Goal: Task Accomplishment & Management: Manage account settings

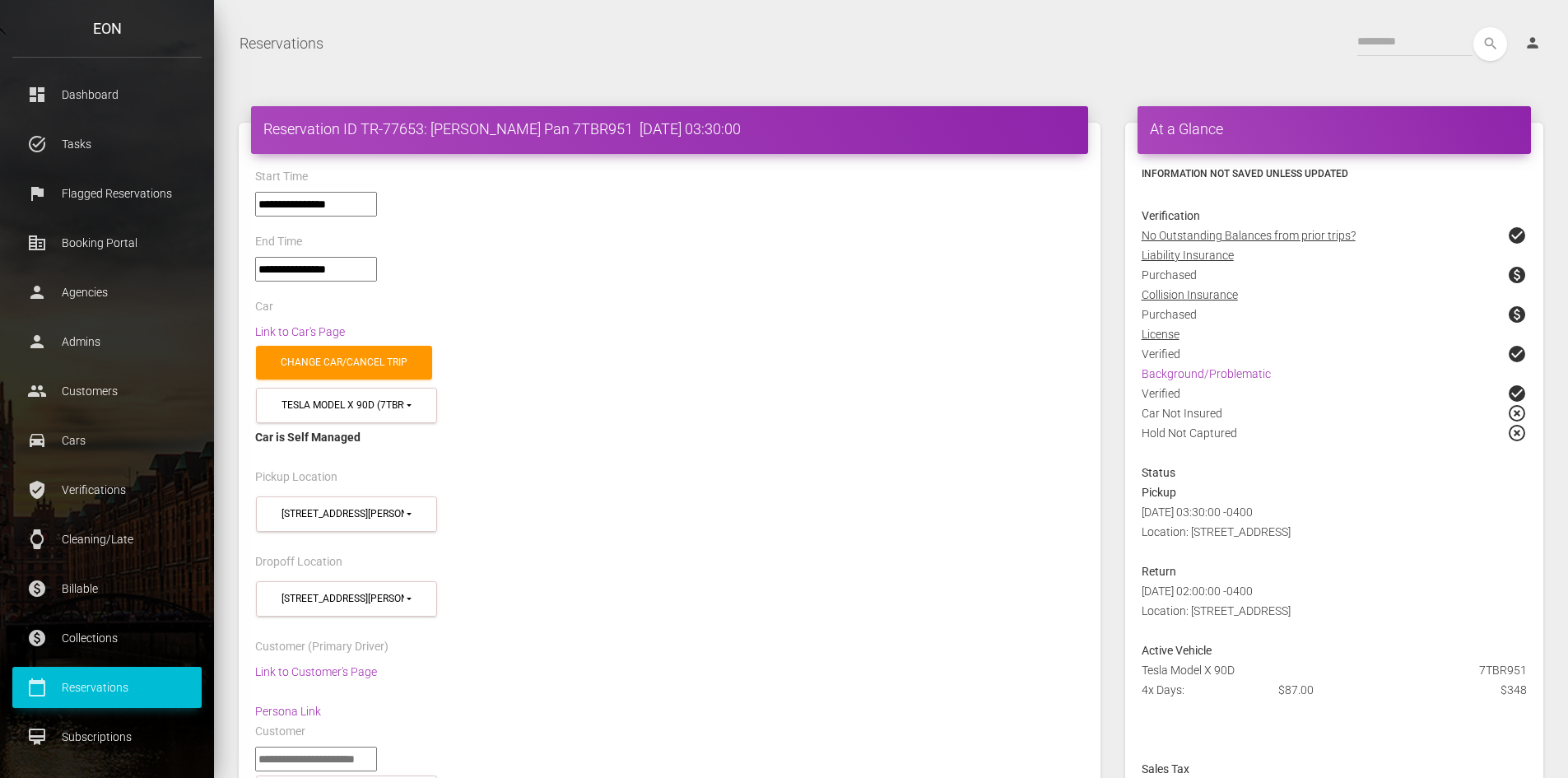
select select "*****"
select select
click at [68, 692] on p "Reservations" at bounding box center [107, 687] width 164 height 25
drag, startPoint x: 68, startPoint y: 692, endPoint x: 963, endPoint y: 266, distance: 991.2
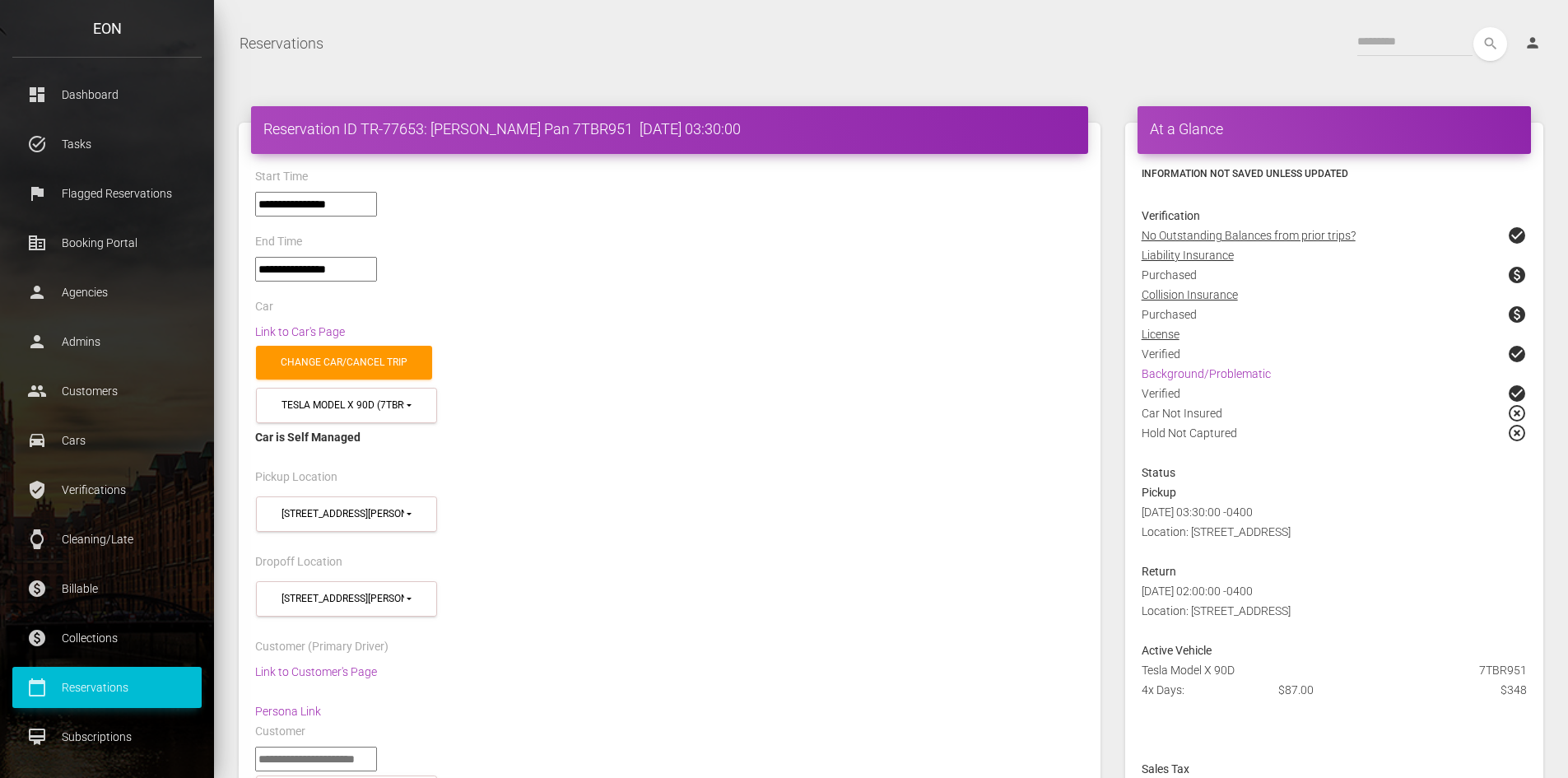
click at [81, 685] on p "Reservations" at bounding box center [107, 687] width 164 height 25
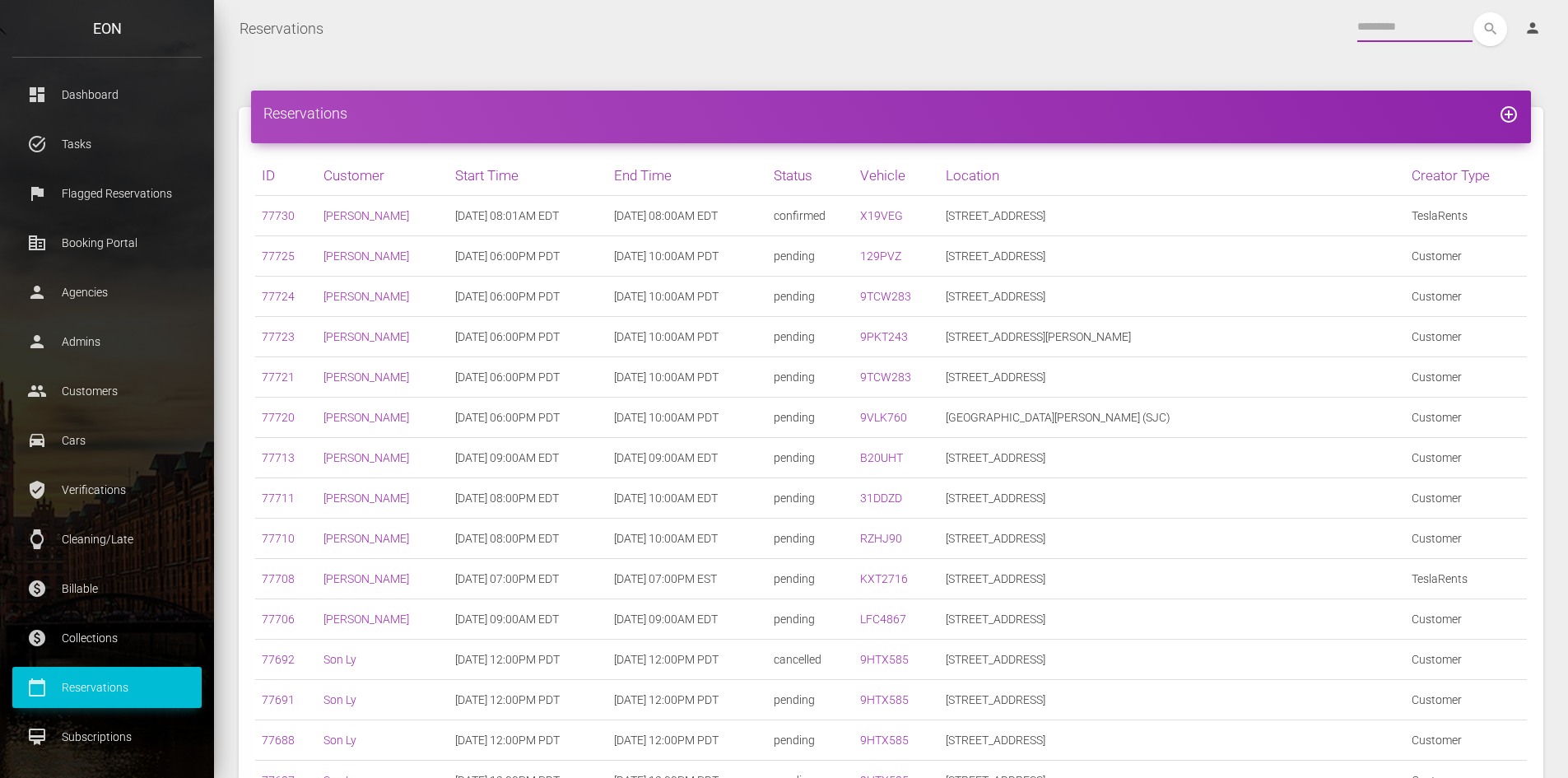
click at [1366, 25] on input "text" at bounding box center [1414, 27] width 115 height 29
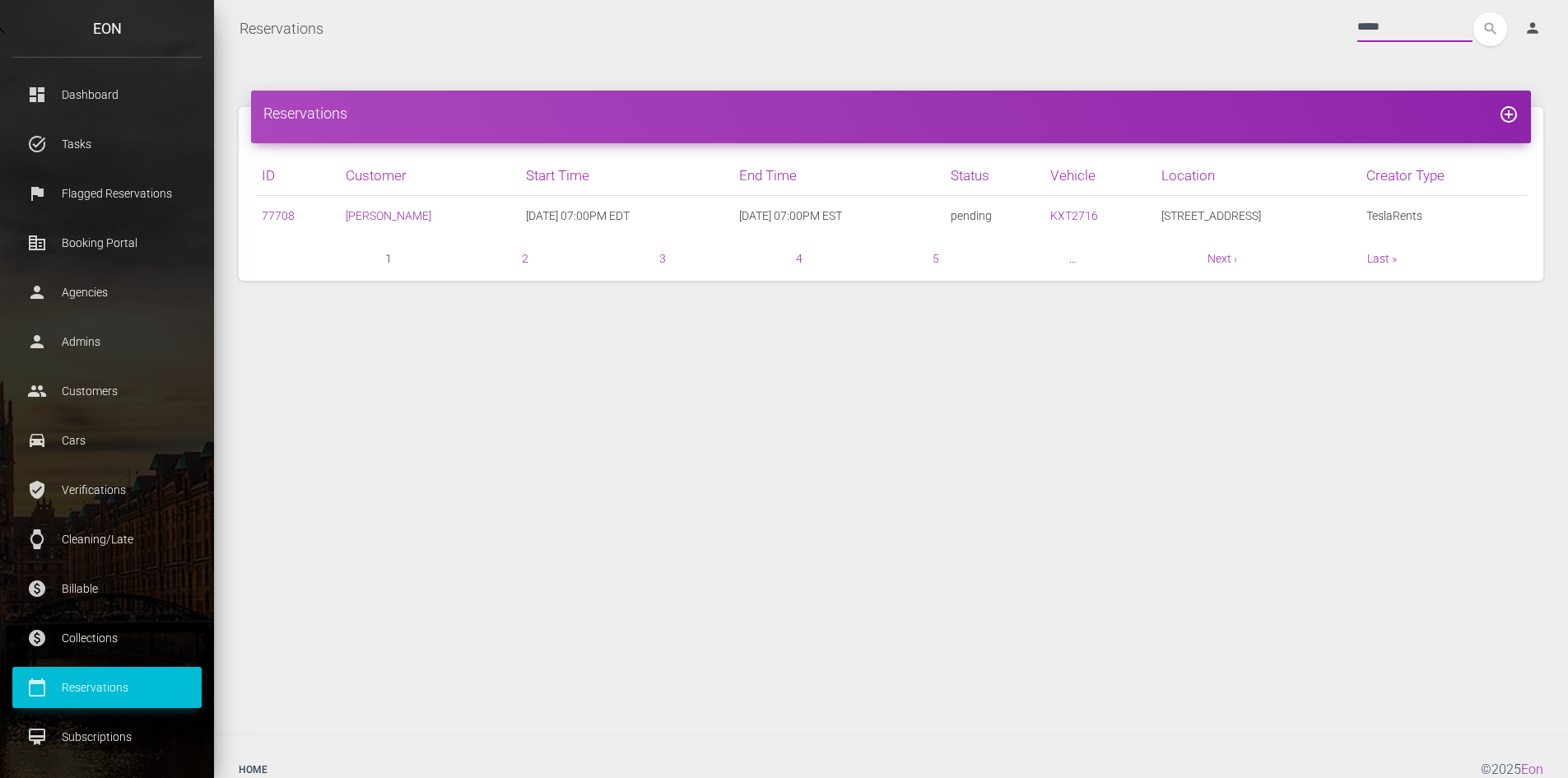
type input "*****"
click at [1473, 12] on button "search" at bounding box center [1489, 29] width 34 height 34
click at [277, 213] on link "77708" at bounding box center [278, 215] width 33 height 13
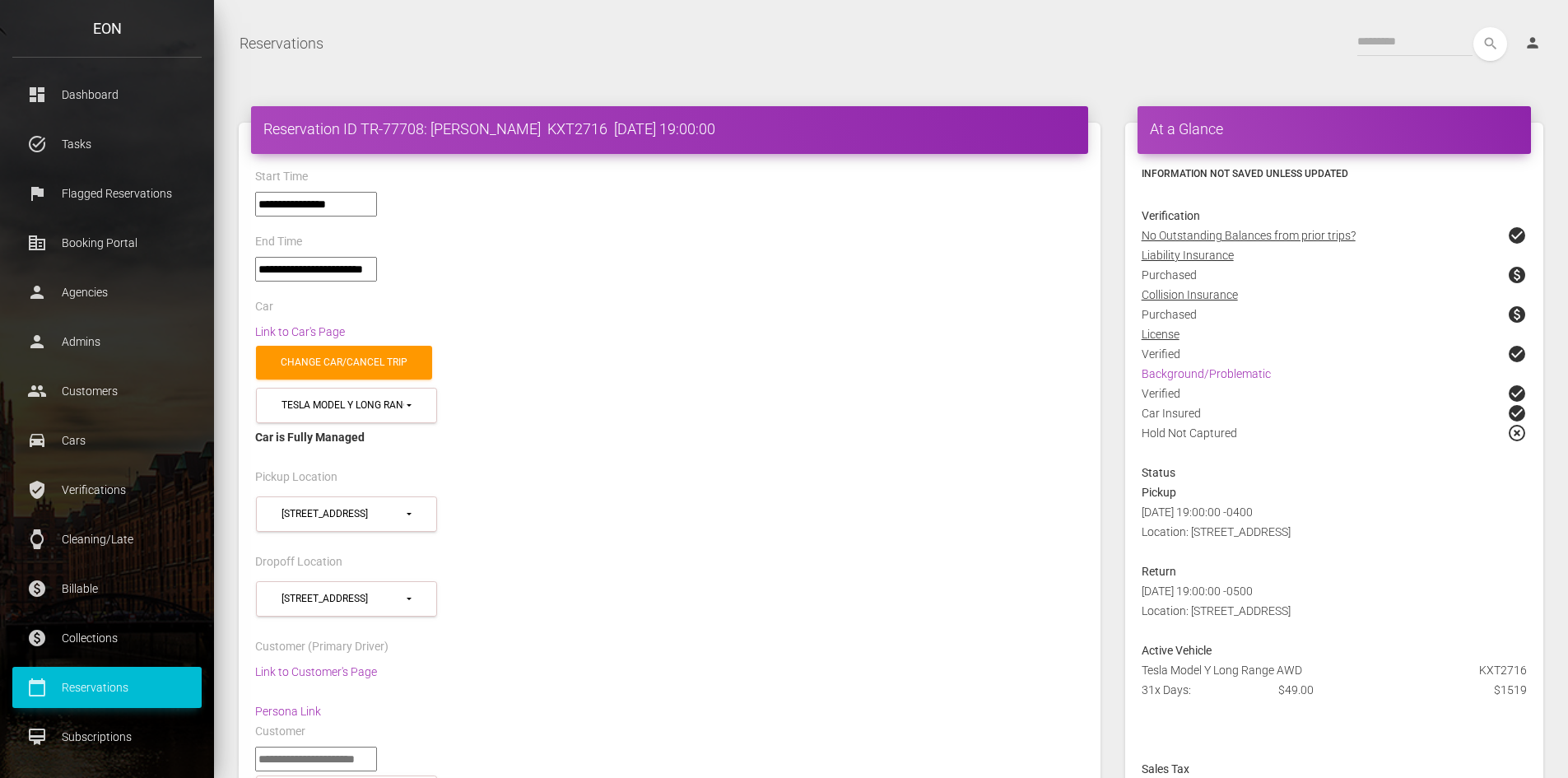
select select "*****"
select select
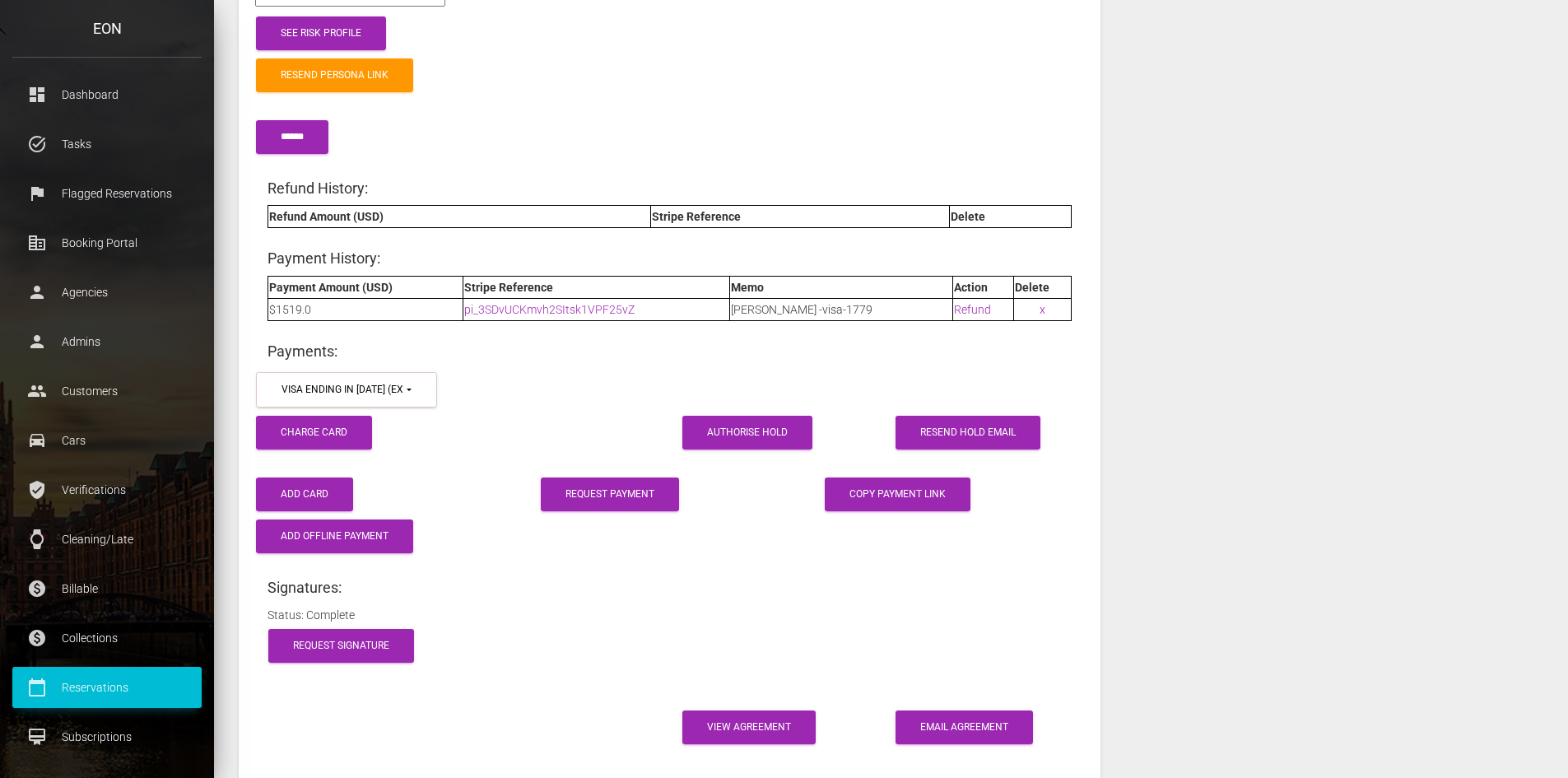
scroll to position [2470, 0]
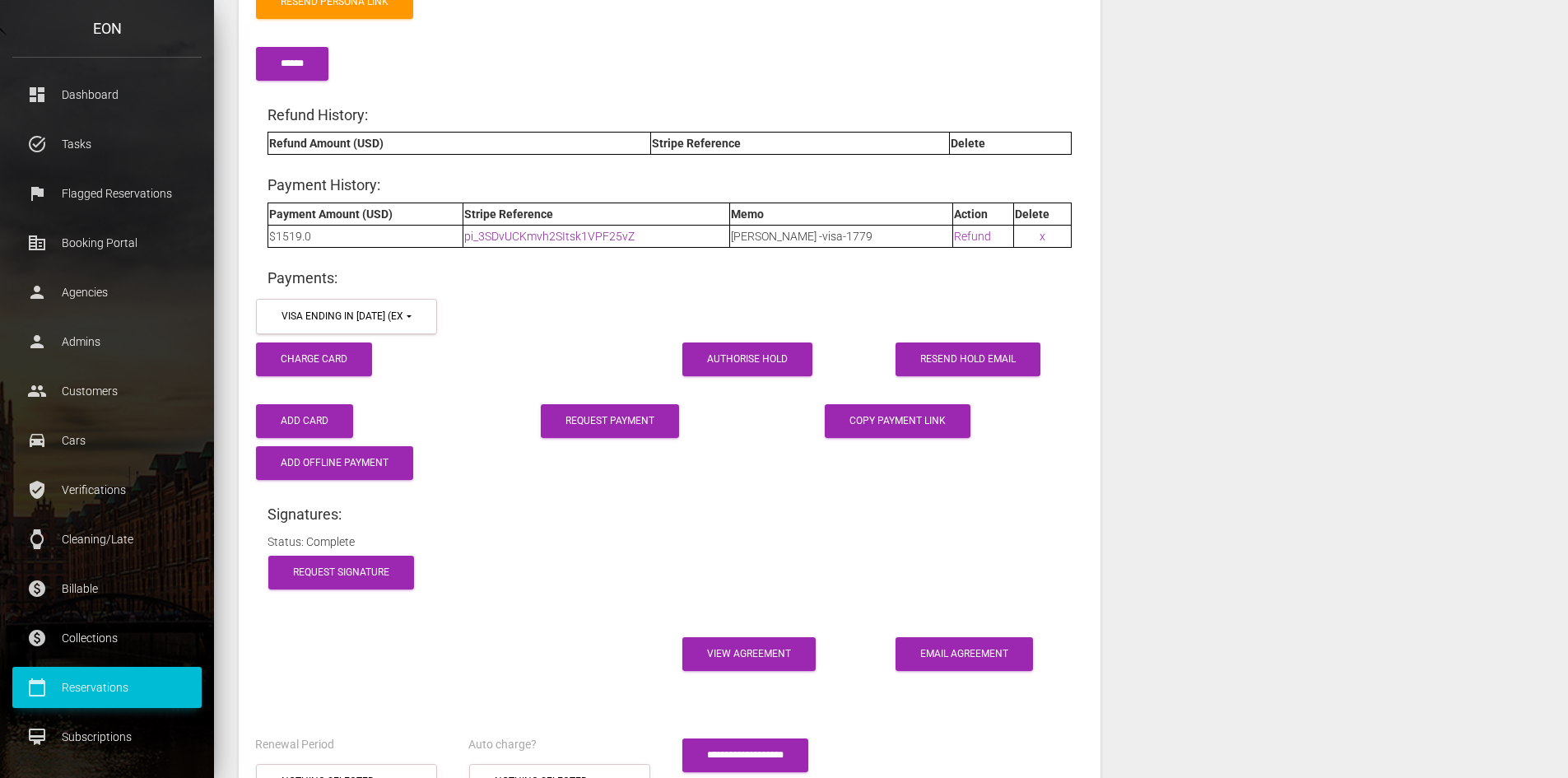
click at [558, 229] on link "pi_3SDvUCKmvh2SItsk1VPF25vZ" at bounding box center [549, 235] width 170 height 13
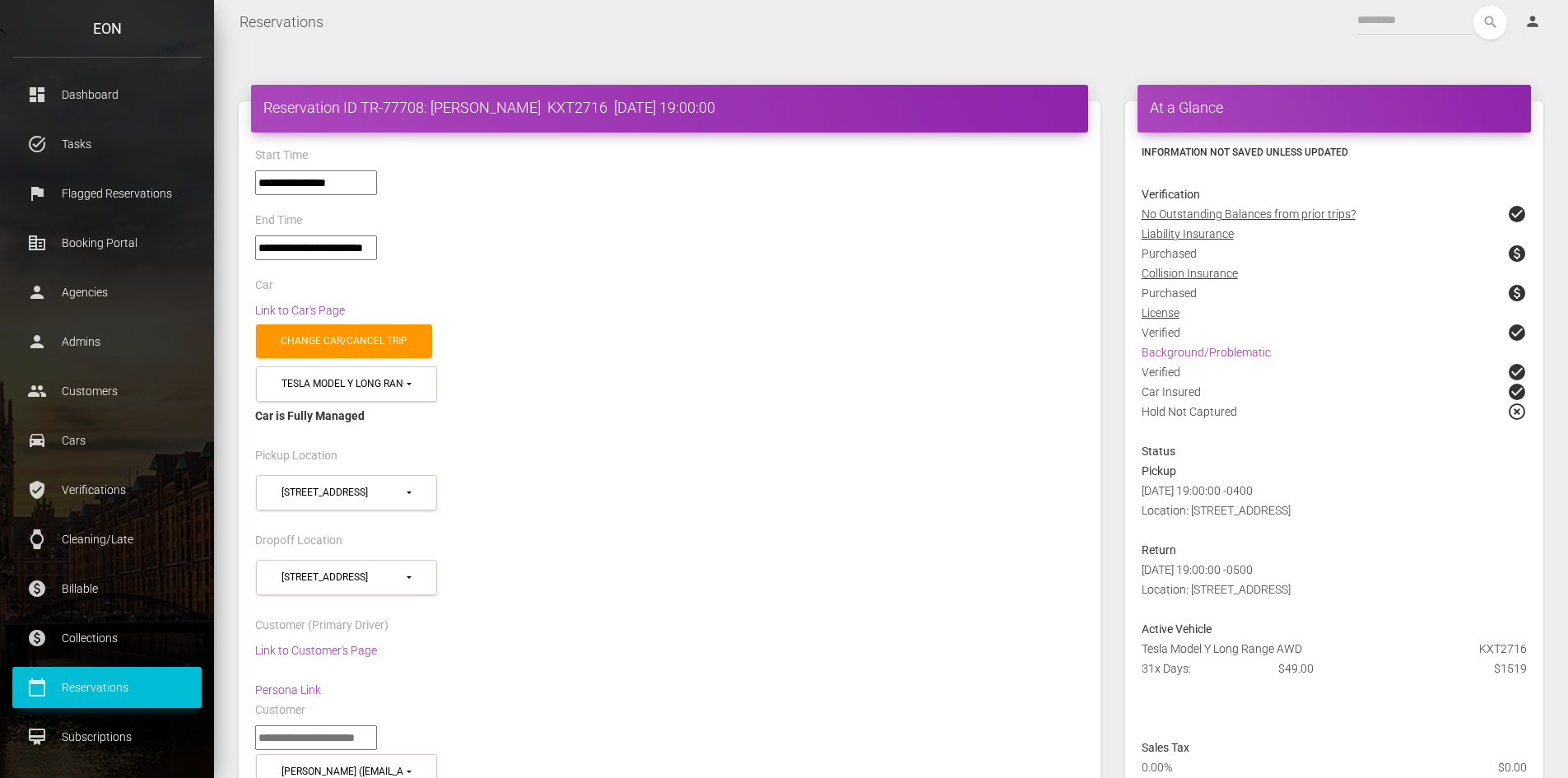
scroll to position [0, 0]
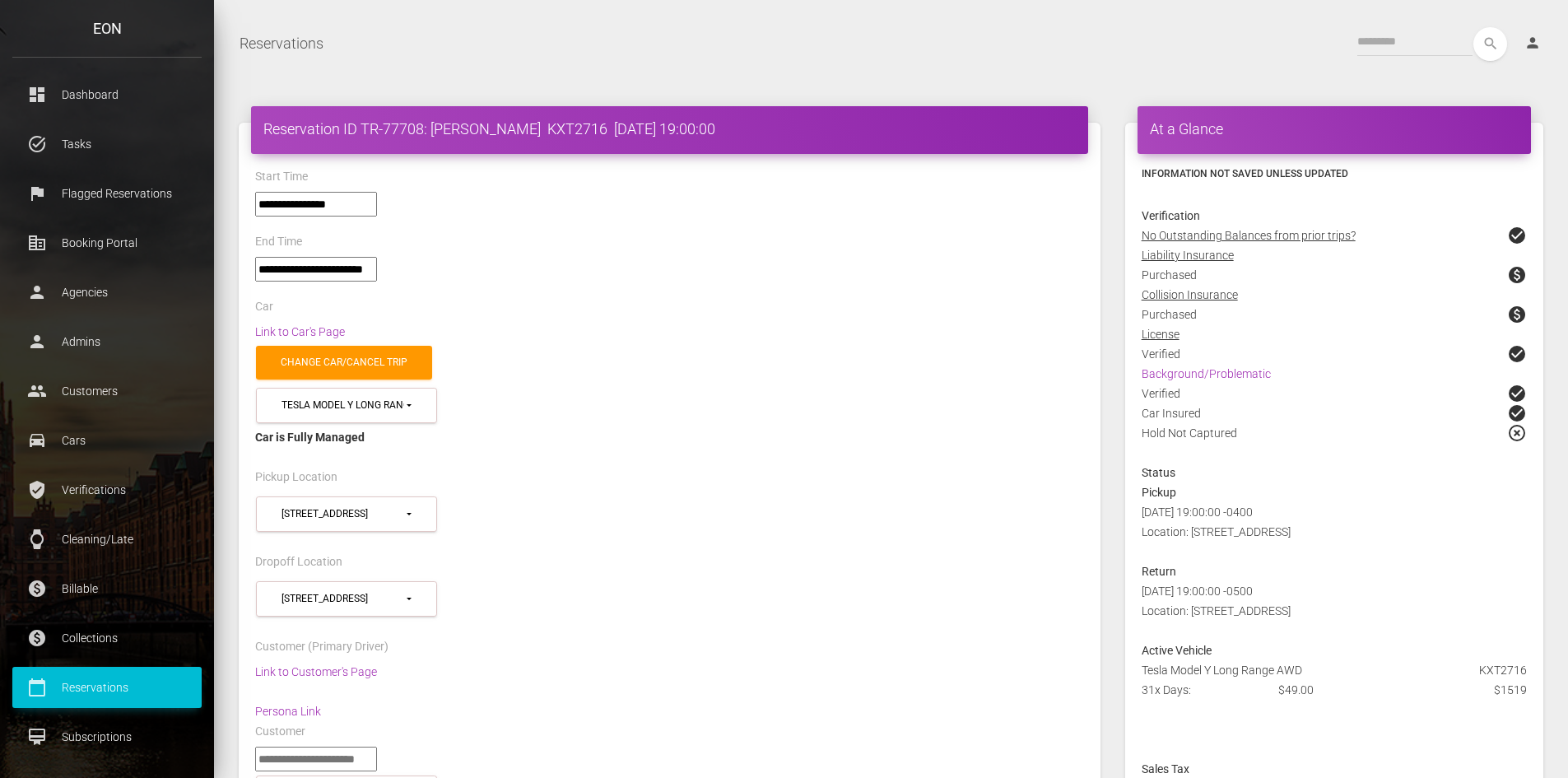
drag, startPoint x: 532, startPoint y: 0, endPoint x: 92, endPoint y: 691, distance: 819.2
click at [93, 692] on p "Reservations" at bounding box center [107, 687] width 164 height 25
click at [91, 691] on p "Reservations" at bounding box center [107, 687] width 164 height 25
click at [87, 688] on p "Reservations" at bounding box center [107, 687] width 164 height 25
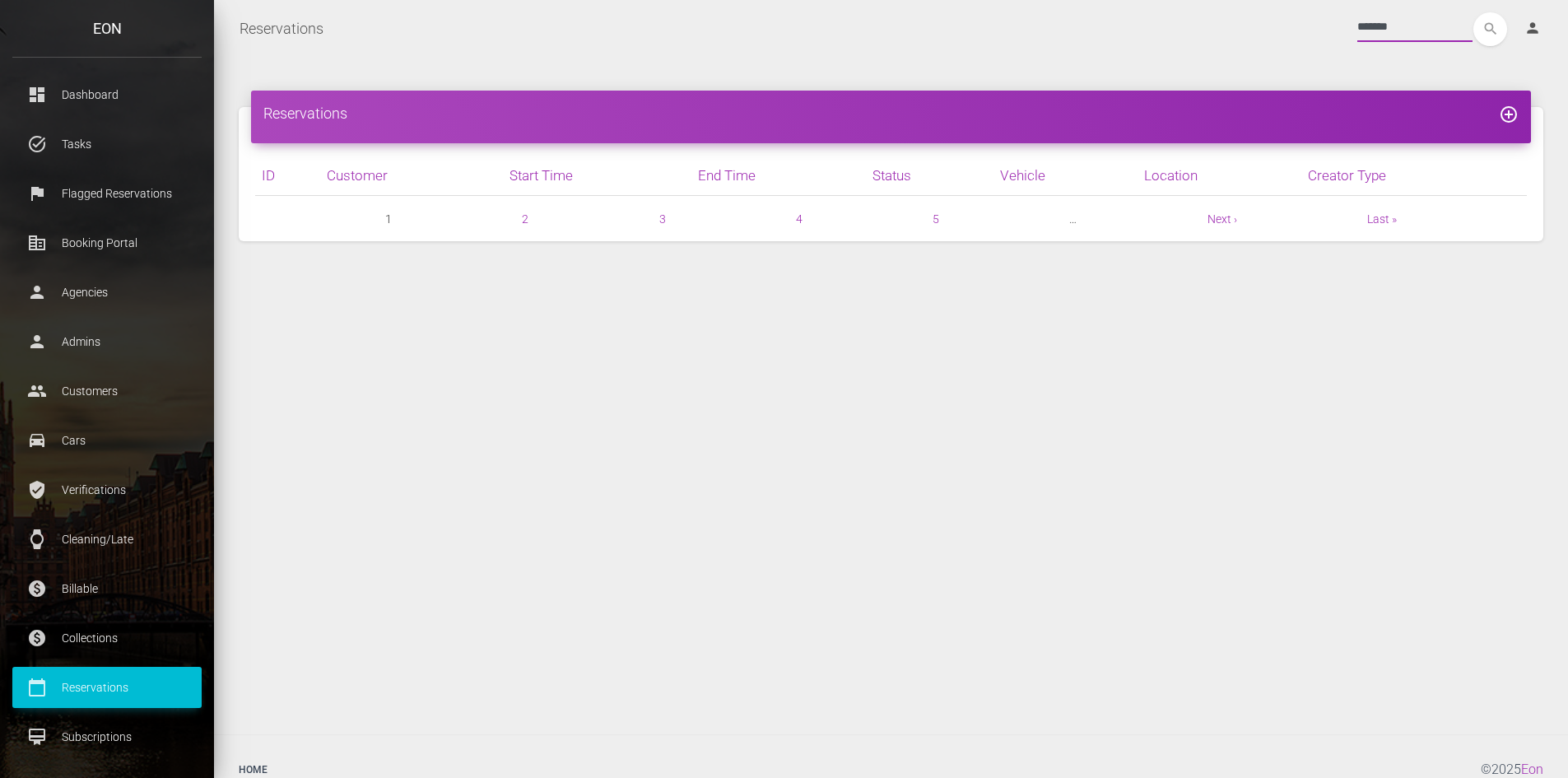
type input "*******"
click at [1473, 12] on button "search" at bounding box center [1489, 29] width 34 height 34
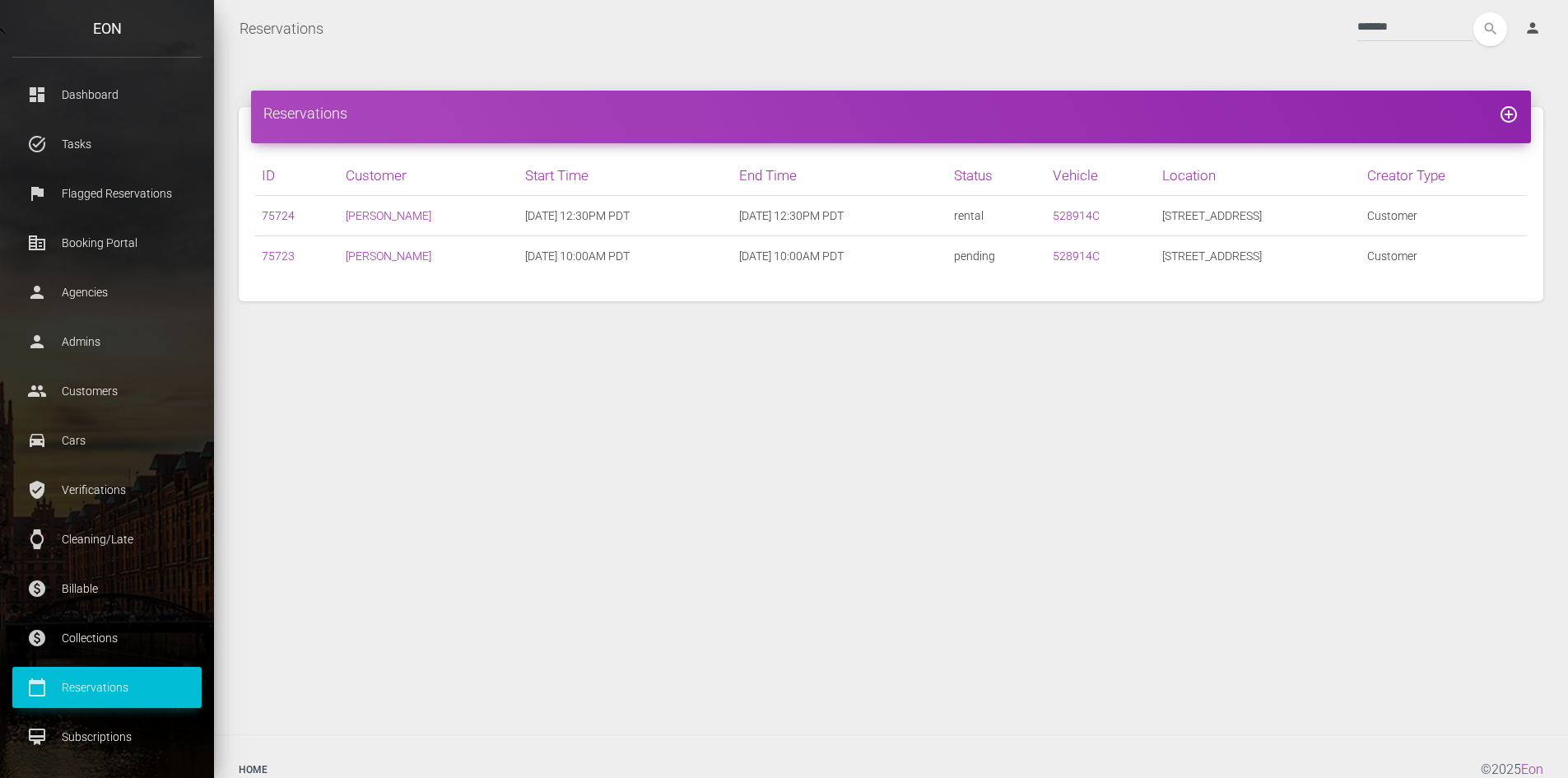
click at [264, 214] on link "75724" at bounding box center [278, 215] width 33 height 13
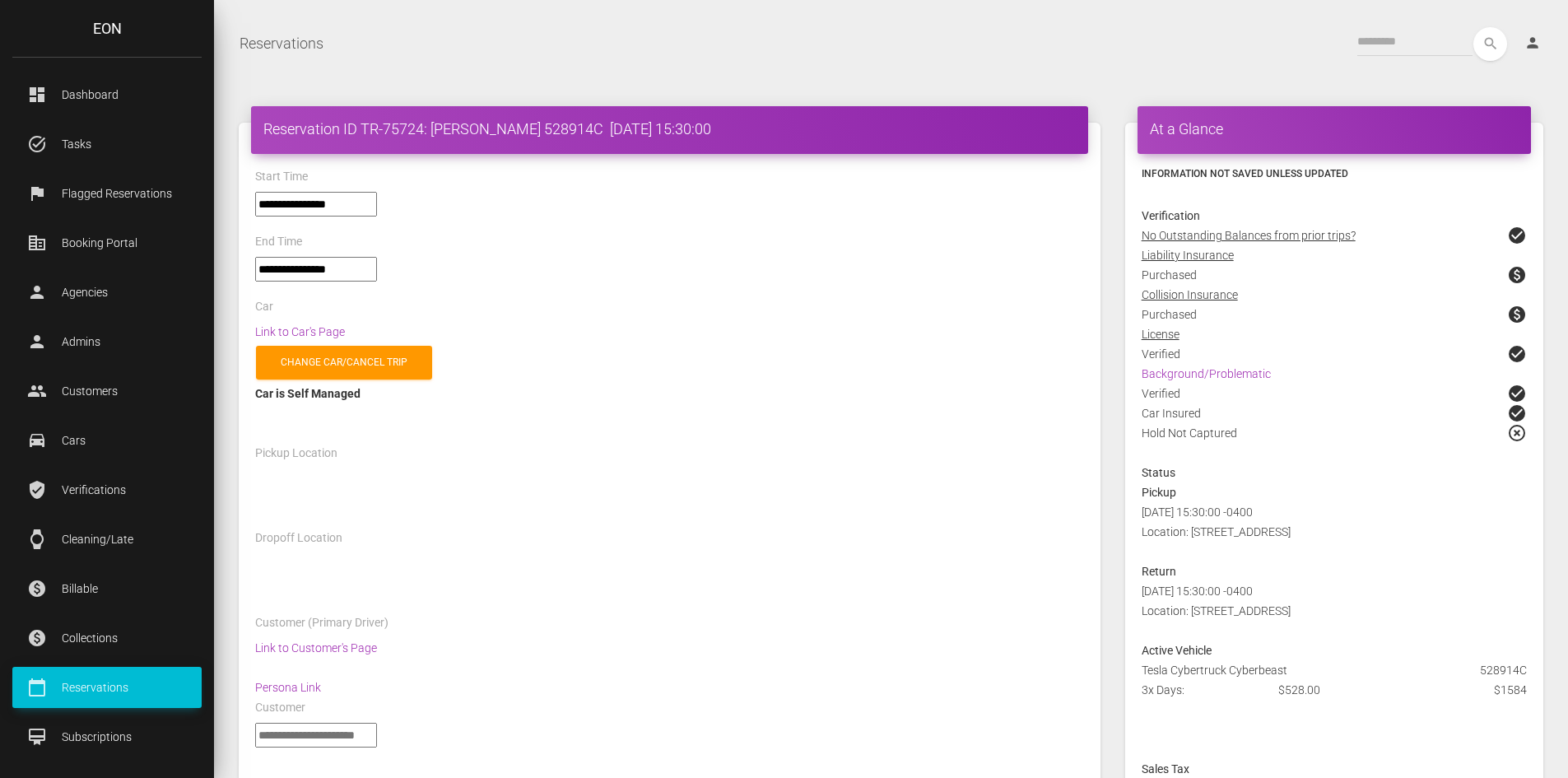
select select "*****"
select select
select select "*****"
select select
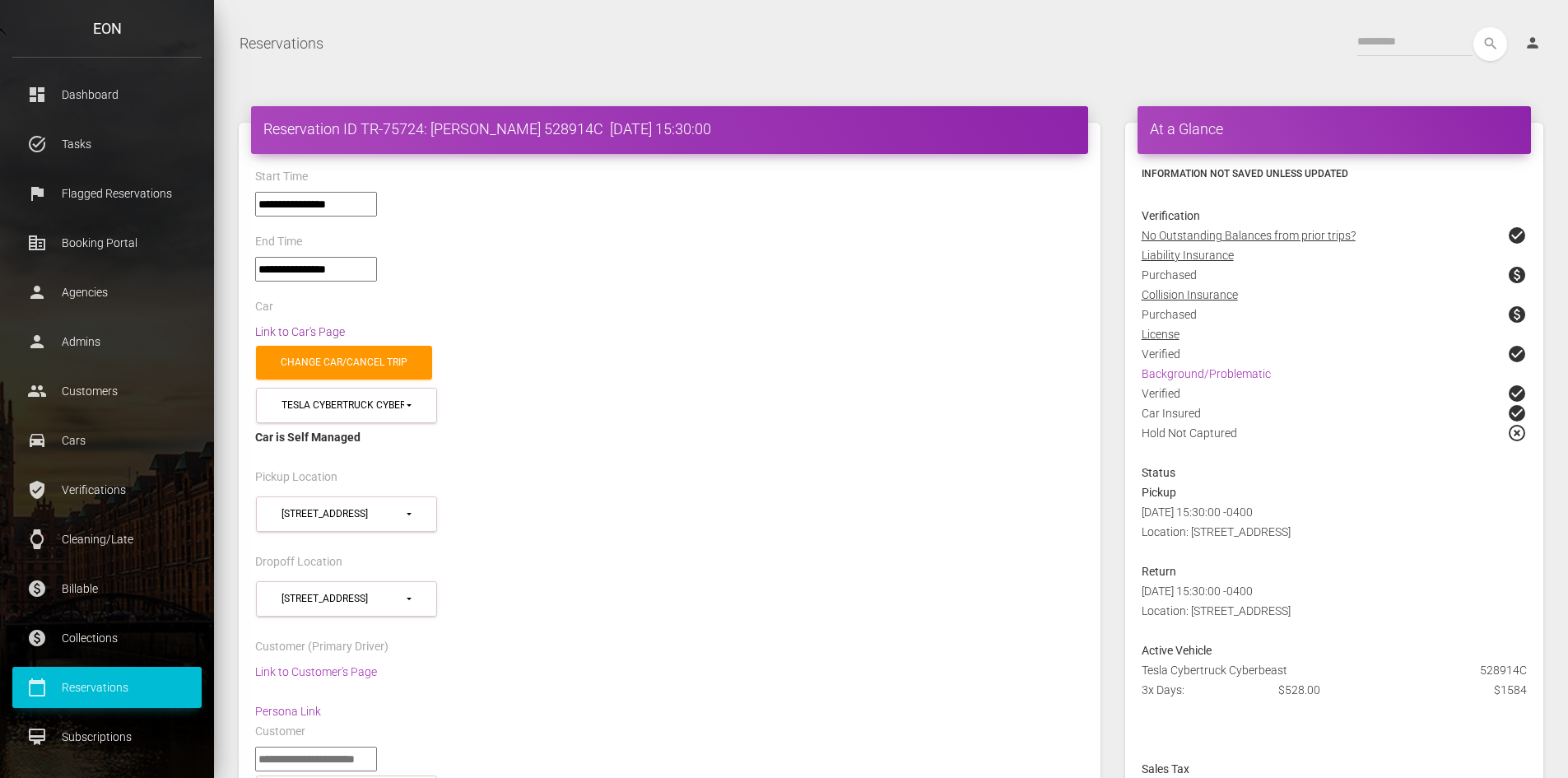
click at [326, 337] on div "Link to Car's Page" at bounding box center [669, 331] width 854 height 20
click at [330, 332] on link "Link to Car's Page" at bounding box center [300, 331] width 90 height 13
drag, startPoint x: 595, startPoint y: 125, endPoint x: 256, endPoint y: 126, distance: 339.0
click at [256, 126] on div "Reservation ID TR-75724: Longtao Zhang 528914C 2025-09-30 15:30:00" at bounding box center [669, 130] width 837 height 48
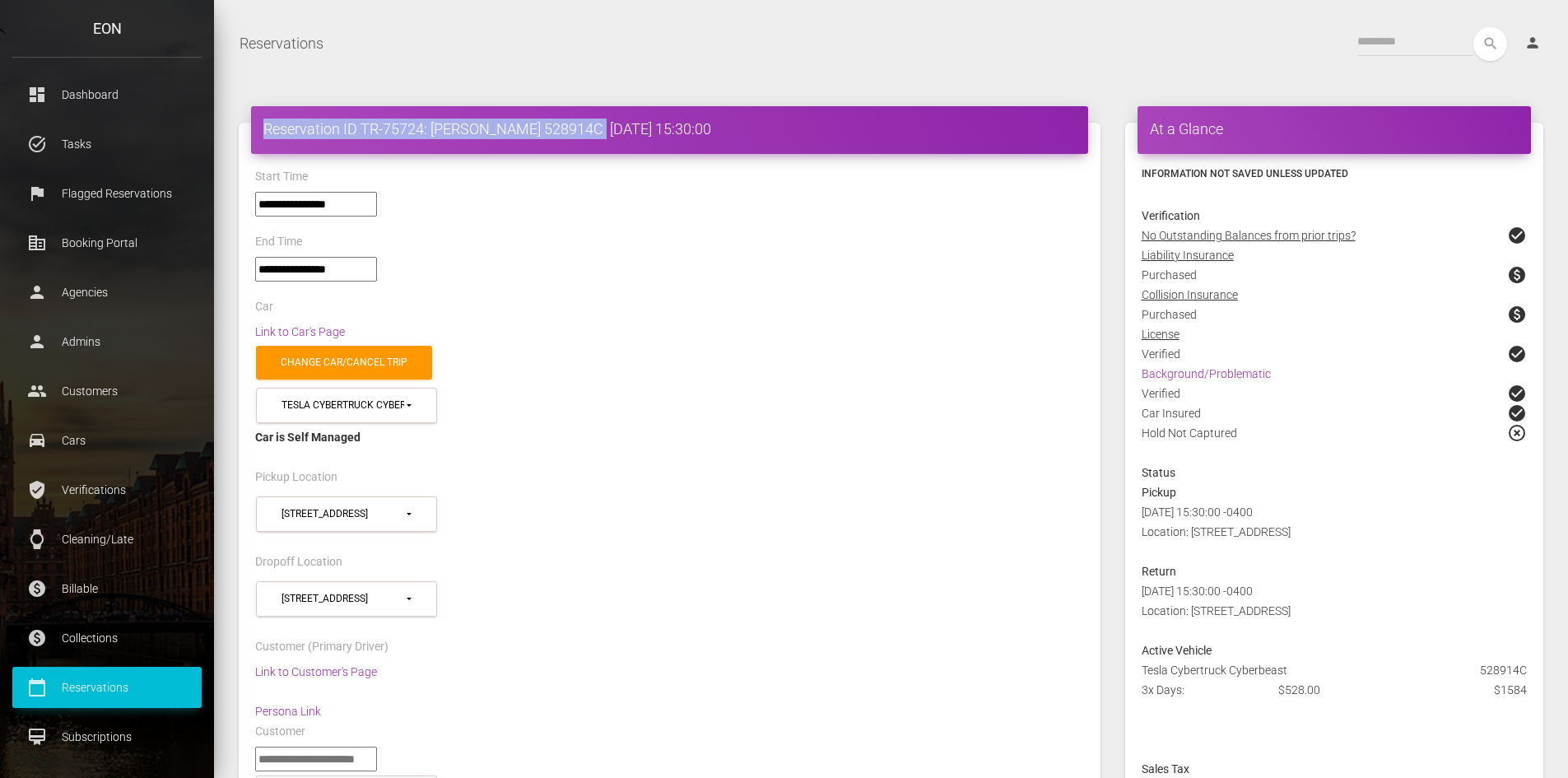
copy h4 "Reservation ID TR-75724: Longtao Zhang 528914C"
click at [851, 297] on div "Car" at bounding box center [669, 309] width 854 height 25
